Goal: Transaction & Acquisition: Purchase product/service

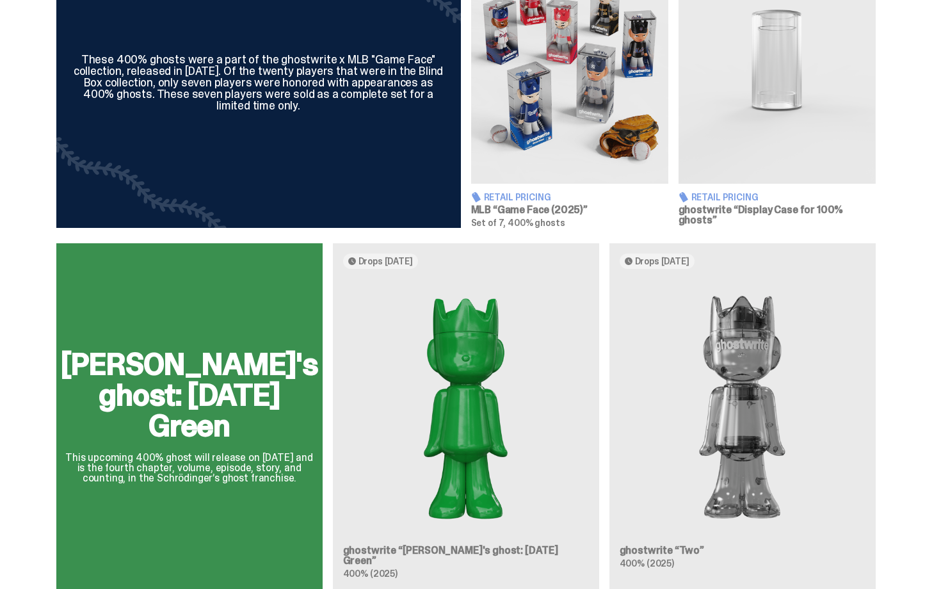
scroll to position [538, 0]
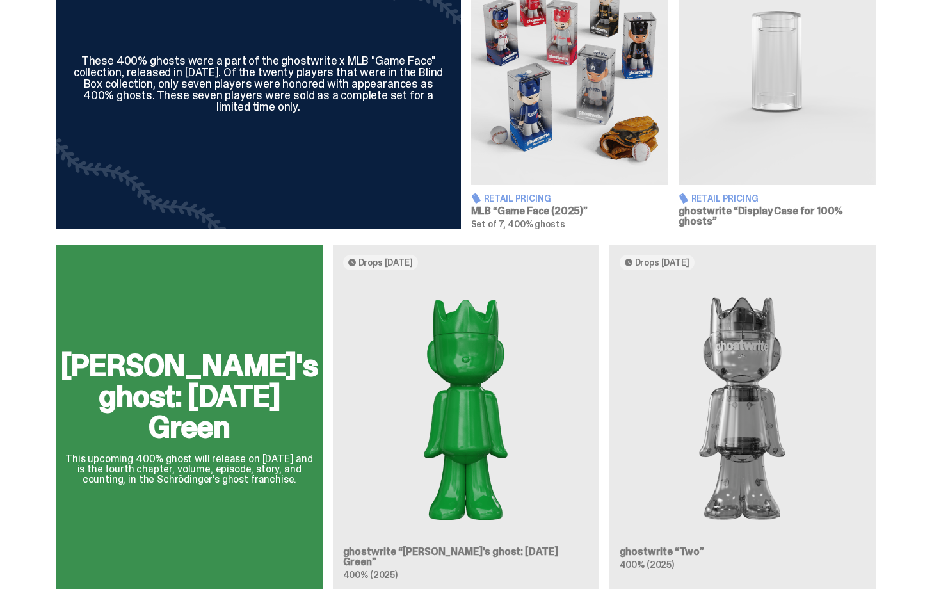
click at [567, 102] on img at bounding box center [569, 62] width 197 height 246
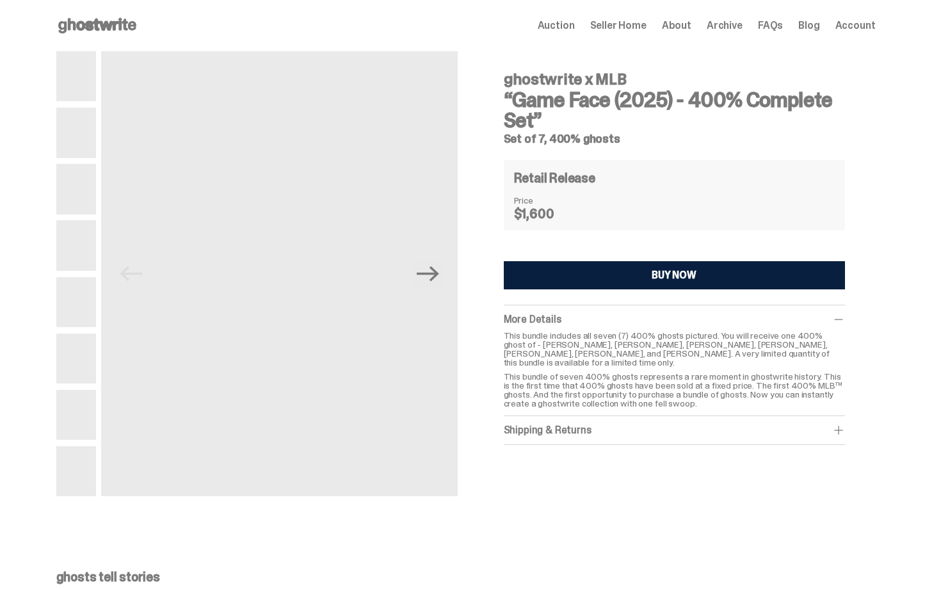
click at [674, 161] on div "Retail Release Price $1,600" at bounding box center [674, 195] width 341 height 70
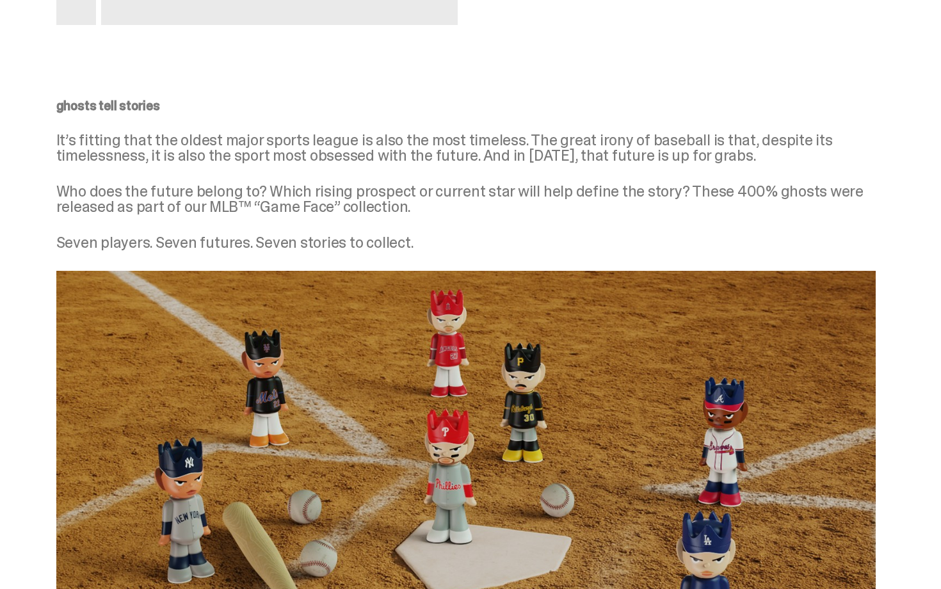
drag, startPoint x: 941, startPoint y: 130, endPoint x: 919, endPoint y: 248, distance: 119.7
click at [887, 183] on div "ghosts tell stories It’s fitting that the oldest major sports league is also th…" at bounding box center [466, 416] width 932 height 694
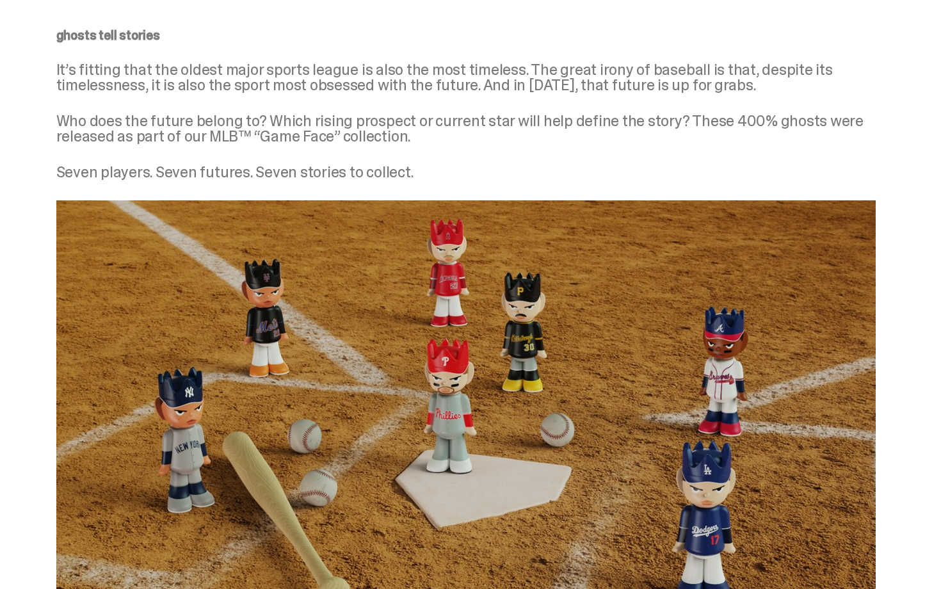
click at [657, 283] on img at bounding box center [466, 430] width 820 height 461
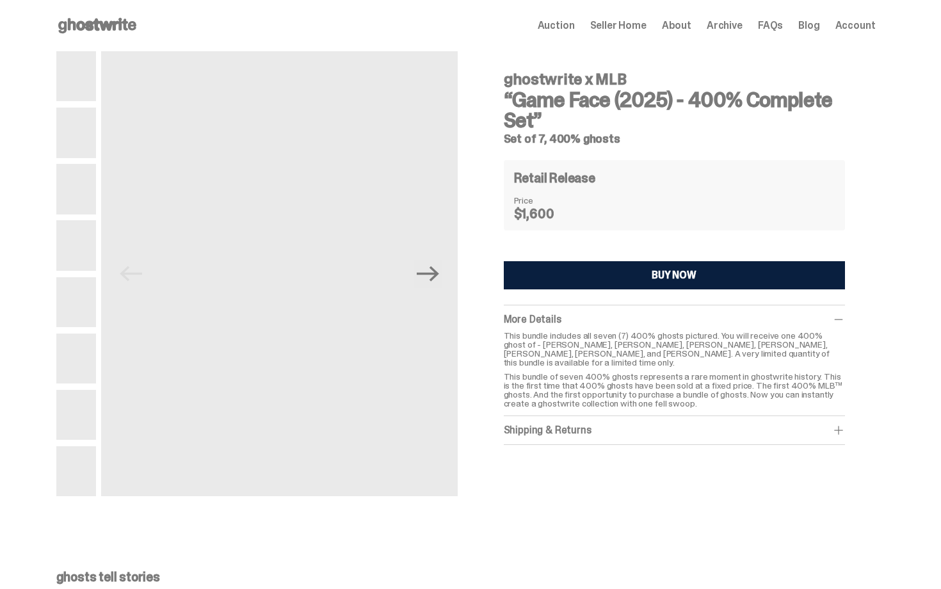
drag, startPoint x: 941, startPoint y: 194, endPoint x: 941, endPoint y: 47, distance: 146.6
click at [932, 47] on html "Open main menu Home Auction Seller Home About Archive FAQs Blog Account" at bounding box center [466, 294] width 932 height 589
click at [832, 226] on div "Retail Release Price $1,600" at bounding box center [674, 195] width 341 height 70
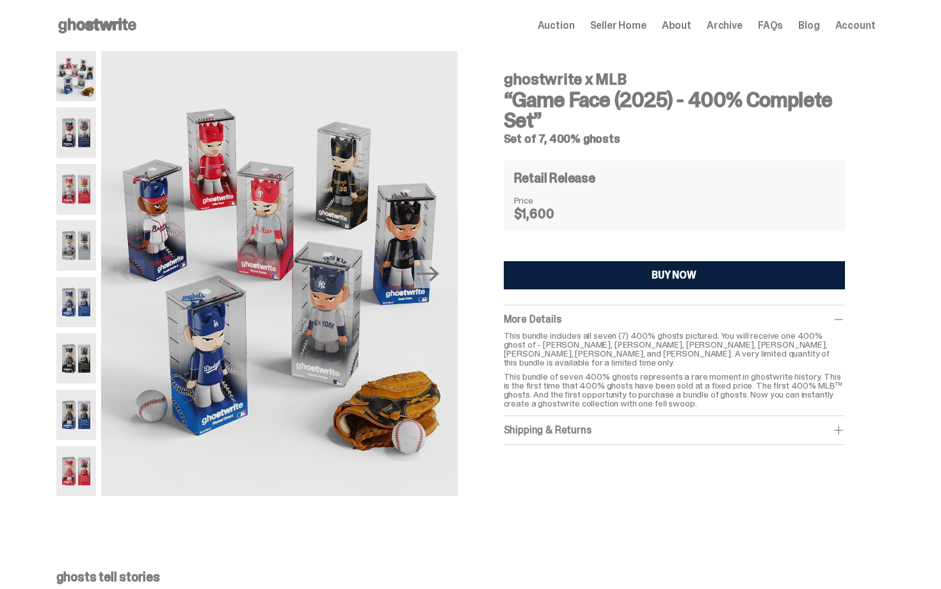
click at [669, 131] on div "ghostwrite x MLB “Game Face (2025) - 400% Complete Set” Set of 7, 400% ghosts R…" at bounding box center [674, 253] width 341 height 384
drag, startPoint x: 941, startPoint y: 181, endPoint x: 941, endPoint y: -23, distance: 204.2
click at [932, 0] on html "Open main menu Home Auction Seller Home About Archive FAQs Blog Account" at bounding box center [466, 294] width 932 height 589
click at [644, 120] on h3 "“Game Face (2025) - 400% Complete Set”" at bounding box center [674, 110] width 341 height 41
click at [426, 274] on icon "Next" at bounding box center [428, 273] width 22 height 15
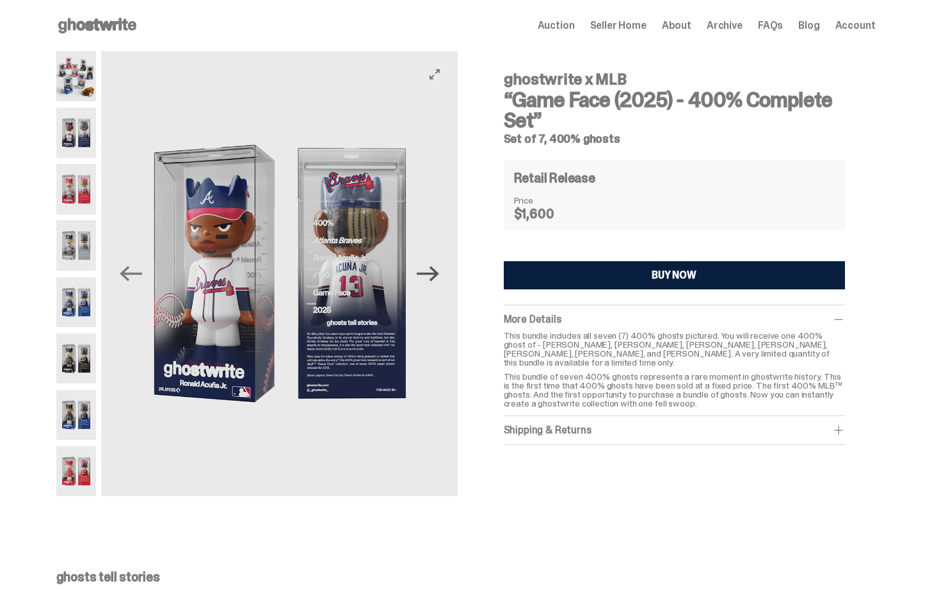
click at [426, 274] on icon "Next" at bounding box center [428, 273] width 22 height 15
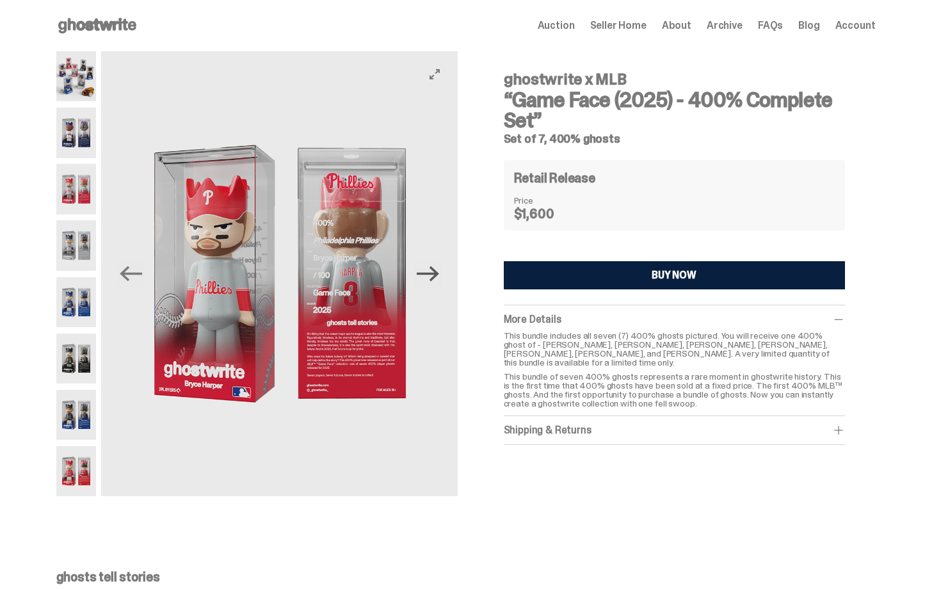
click at [426, 274] on icon "Next" at bounding box center [428, 273] width 22 height 15
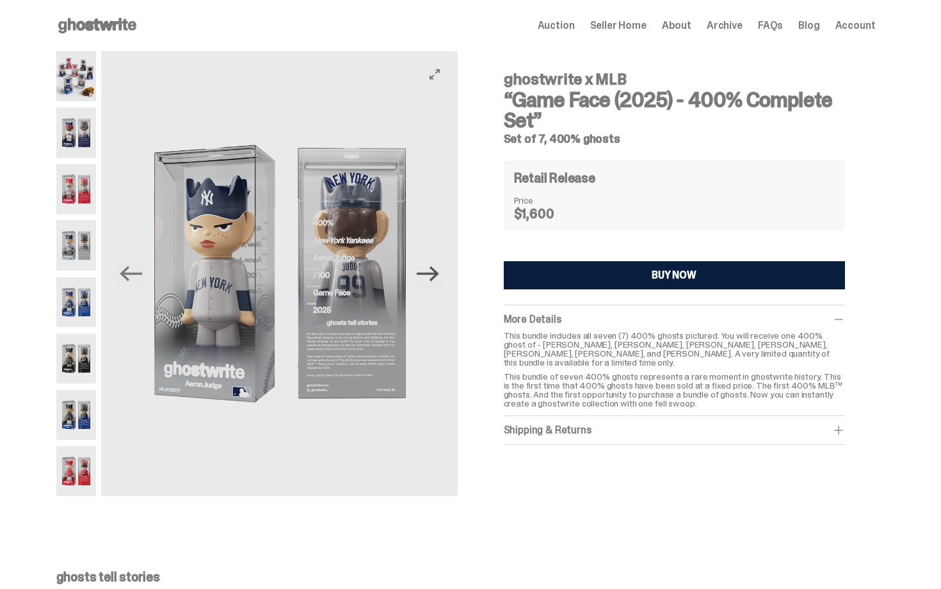
click at [426, 274] on icon "Next" at bounding box center [428, 273] width 22 height 15
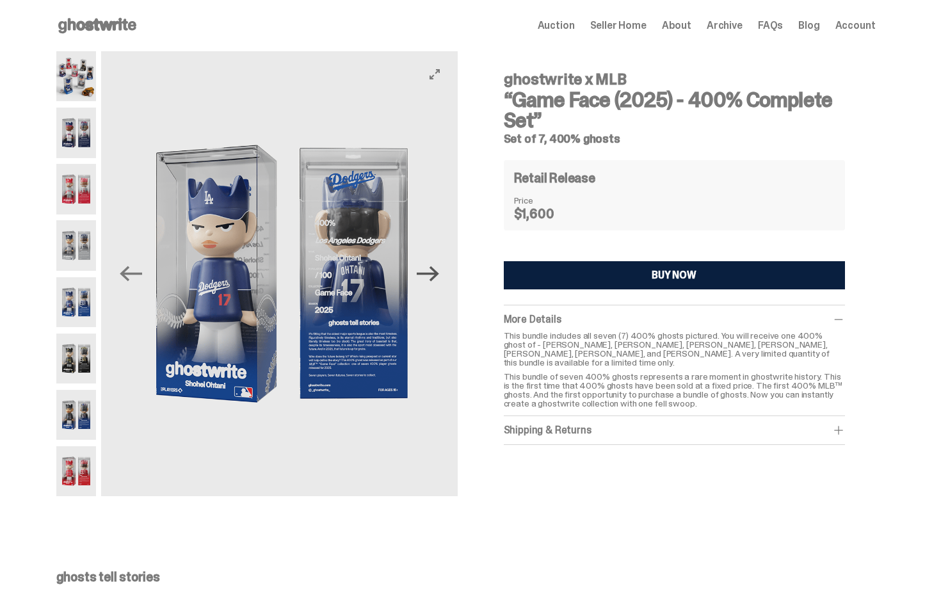
click at [426, 274] on icon "Next" at bounding box center [428, 273] width 22 height 15
